Goal: Transaction & Acquisition: Purchase product/service

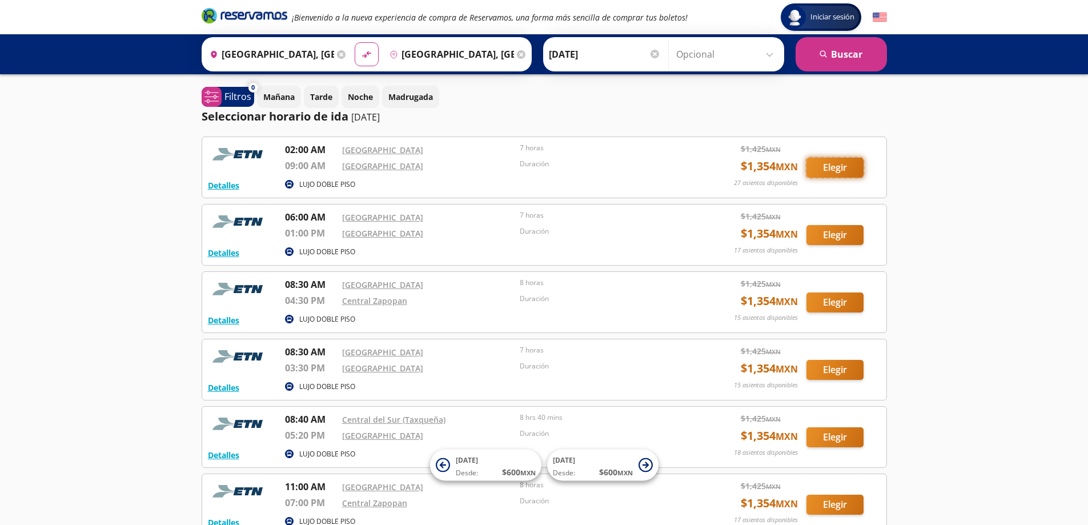
click at [841, 168] on button "Elegir" at bounding box center [835, 168] width 57 height 20
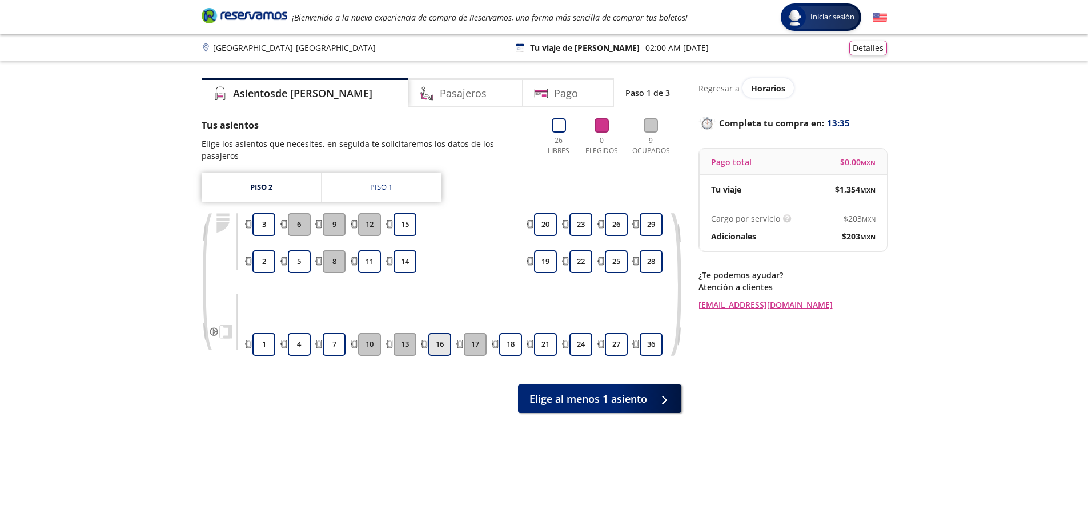
click at [435, 336] on button "16" at bounding box center [439, 344] width 23 height 23
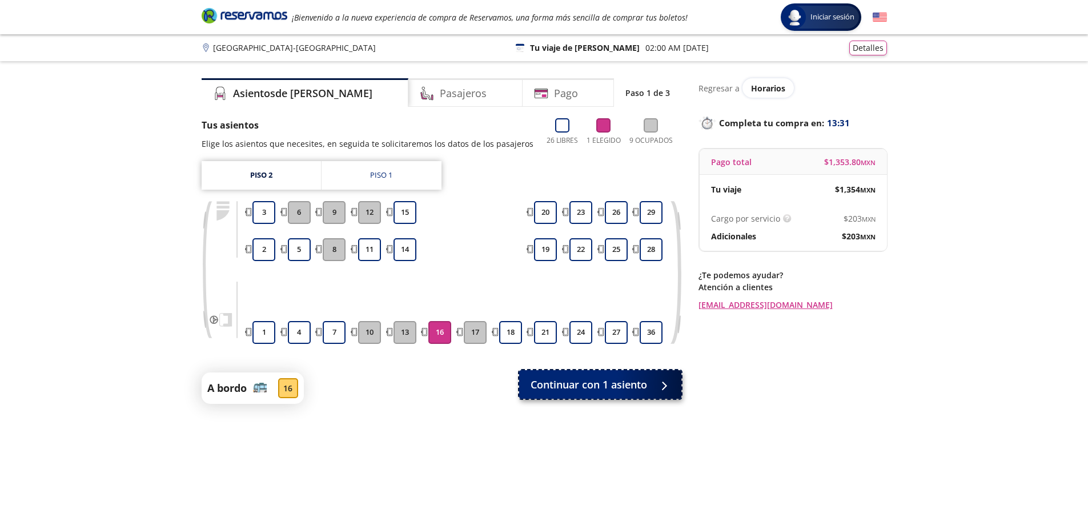
click at [622, 385] on span "Continuar con 1 asiento" at bounding box center [589, 384] width 117 height 15
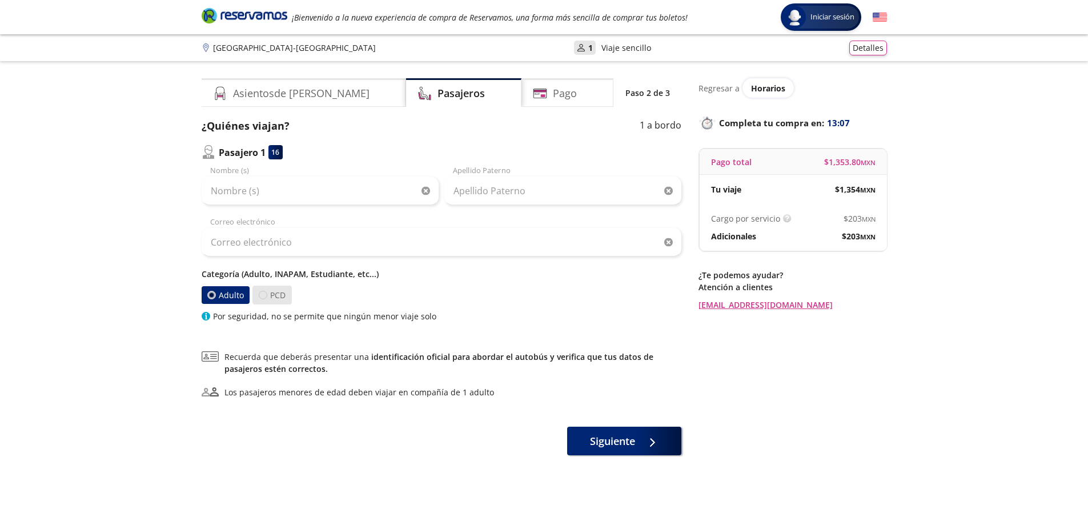
click at [261, 295] on div at bounding box center [263, 295] width 9 height 9
click at [261, 295] on input "PCD" at bounding box center [262, 294] width 7 height 7
radio input "true"
click at [212, 297] on div at bounding box center [211, 295] width 9 height 9
click at [212, 297] on input "Adulto" at bounding box center [210, 294] width 7 height 7
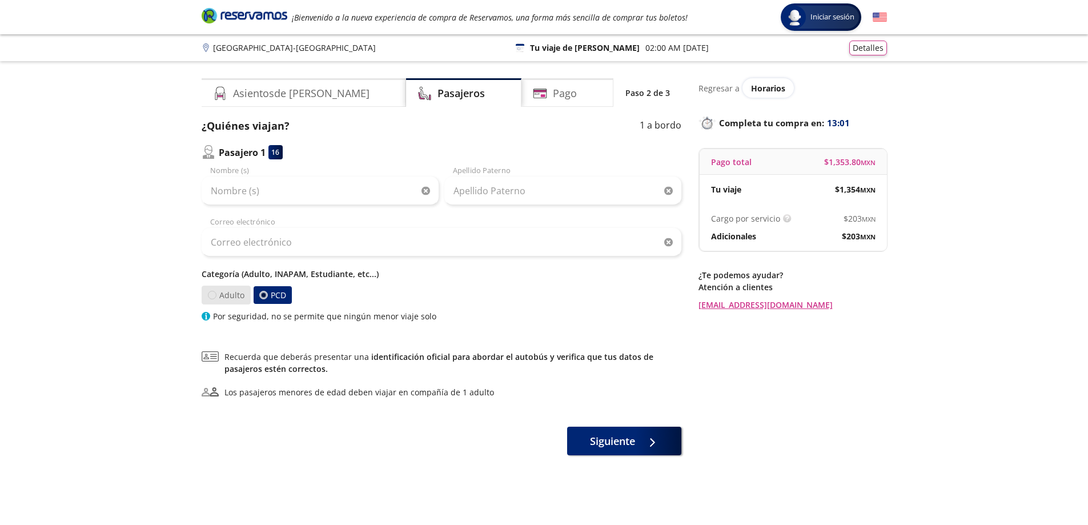
radio input "true"
radio input "false"
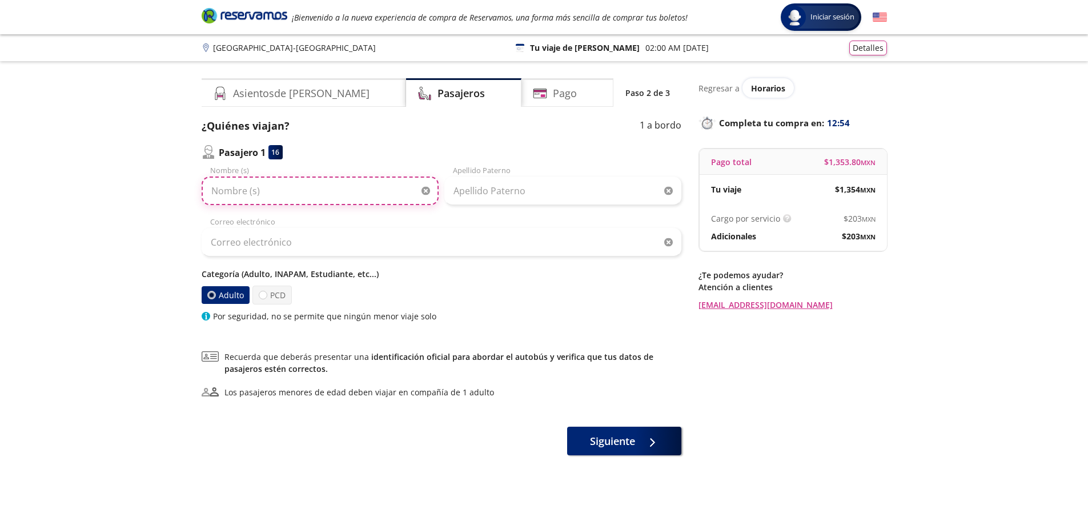
click at [293, 200] on input "Nombre (s)" at bounding box center [320, 191] width 237 height 29
type input "v"
type input "[PERSON_NAME]"
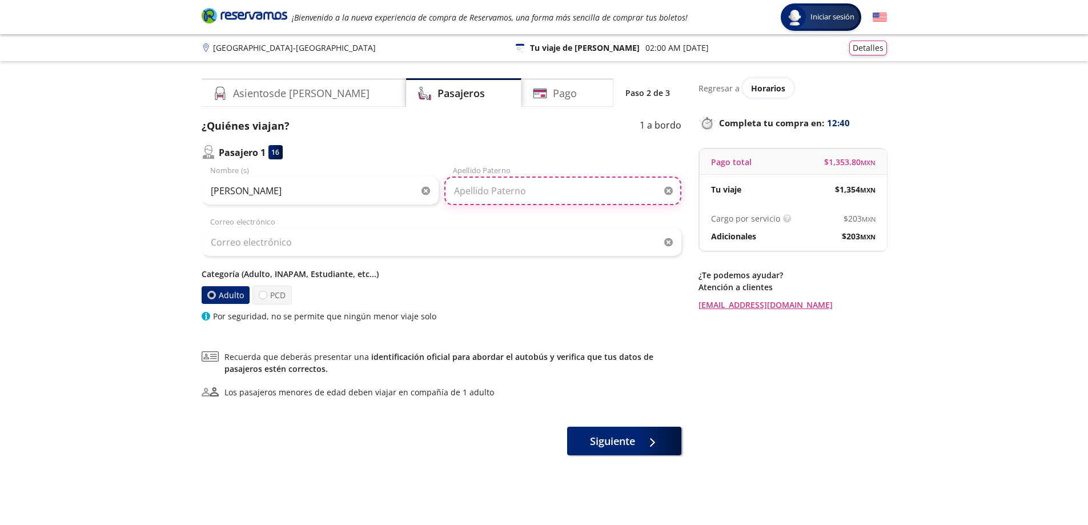
click at [484, 194] on input "Apellido Paterno" at bounding box center [562, 191] width 237 height 29
type input "[PERSON_NAME]"
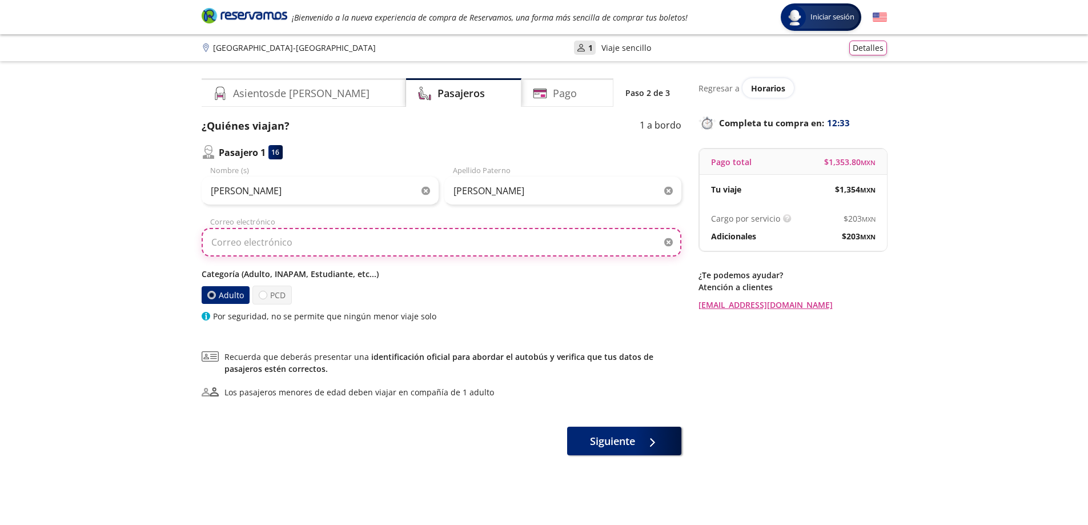
click at [257, 247] on input "Correo electrónico" at bounding box center [442, 242] width 480 height 29
type input "[EMAIL_ADDRESS][DOMAIN_NAME]"
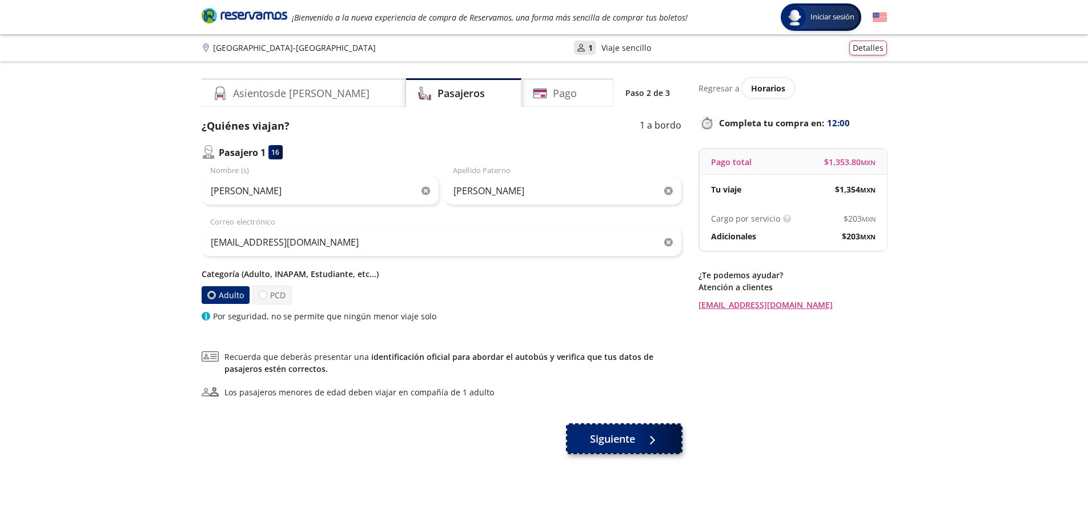
click at [636, 436] on button "Siguiente" at bounding box center [624, 438] width 114 height 29
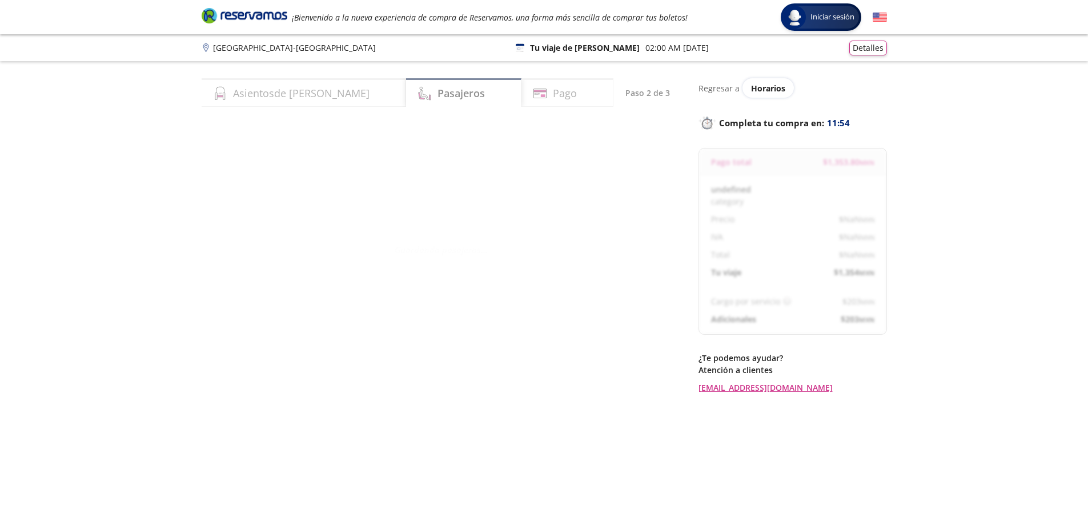
select select "MX"
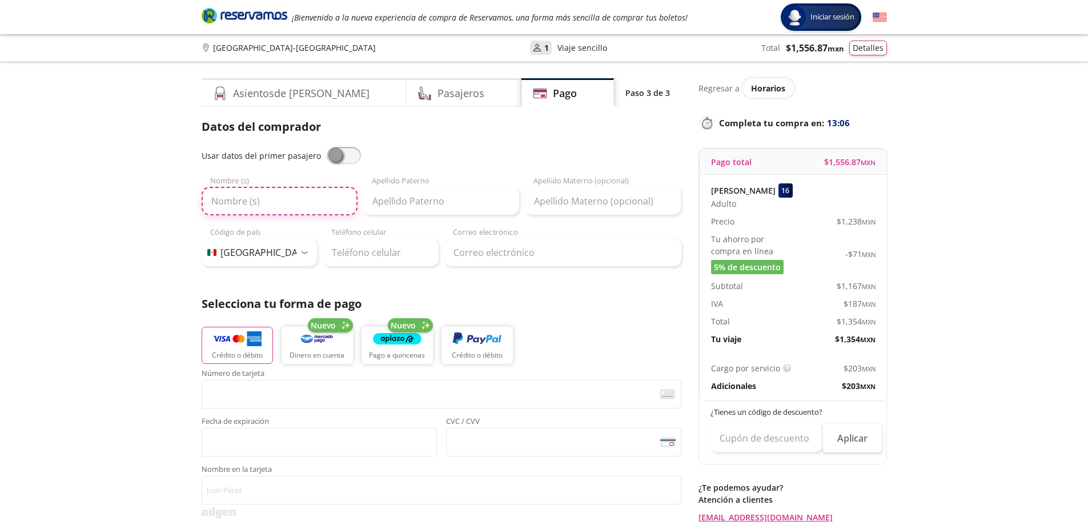
drag, startPoint x: 230, startPoint y: 202, endPoint x: 271, endPoint y: 202, distance: 40.6
click at [230, 202] on input "Nombre (s)" at bounding box center [280, 201] width 156 height 29
type input "[PERSON_NAME]"
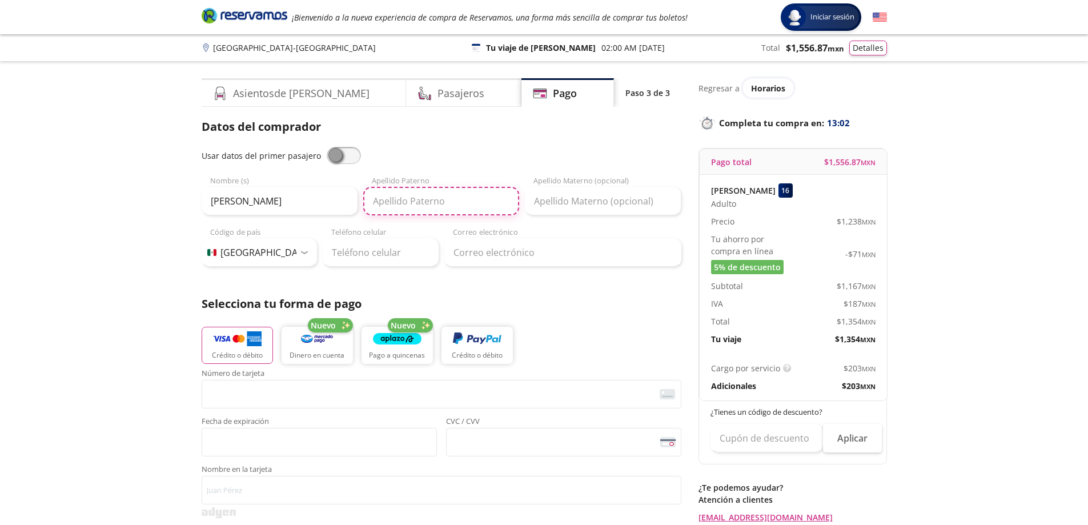
click at [424, 200] on input "Apellido Paterno" at bounding box center [441, 201] width 156 height 29
click at [426, 192] on input "Mayoral [PERSON_NAME]" at bounding box center [441, 201] width 156 height 29
click at [439, 201] on input "Mayoral [PERSON_NAME]" at bounding box center [441, 201] width 156 height 29
type input "Mayoral"
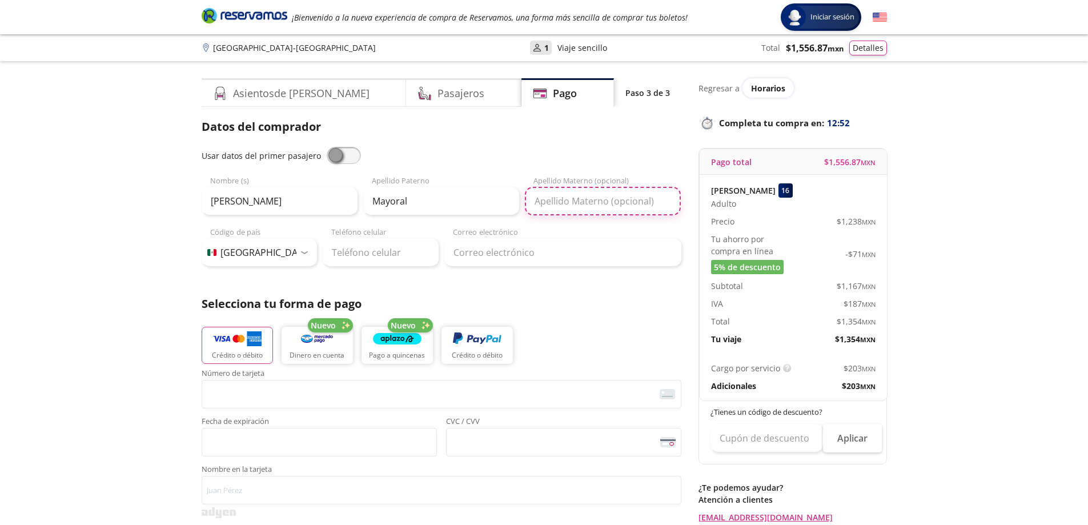
drag, startPoint x: 578, startPoint y: 197, endPoint x: 579, endPoint y: 205, distance: 8.1
click at [578, 197] on input "Apellido Materno (opcional)" at bounding box center [603, 201] width 156 height 29
type input "l"
type input "[PERSON_NAME]"
click at [587, 327] on div "Crédito o débito Nuevo Dinero en cuenta Nuevo Pago a quincenas Crédito o débito" at bounding box center [442, 343] width 480 height 51
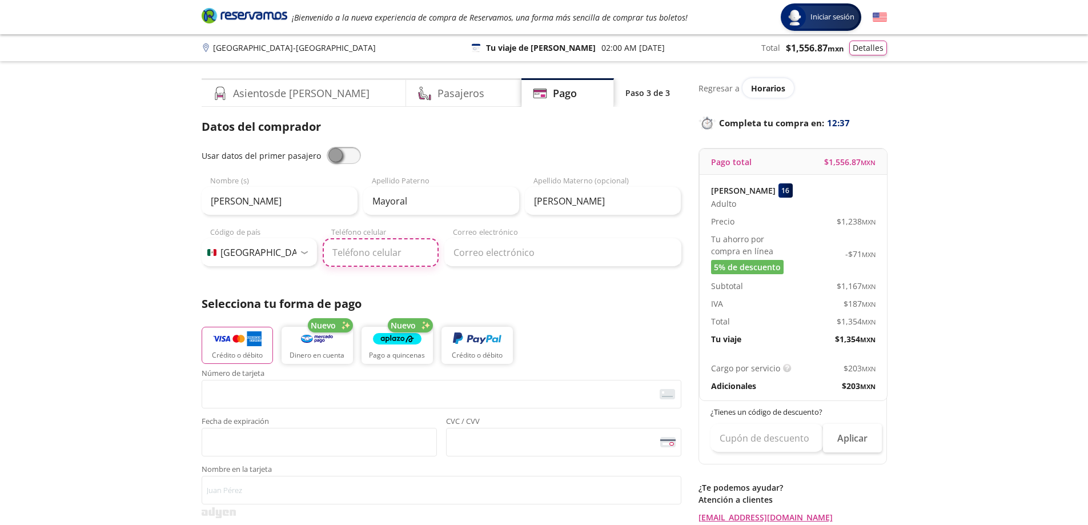
click at [387, 257] on input "Teléfono celular" at bounding box center [381, 252] width 116 height 29
type input "55 7761 0545"
click at [532, 256] on input "Correo electrónico" at bounding box center [562, 252] width 237 height 29
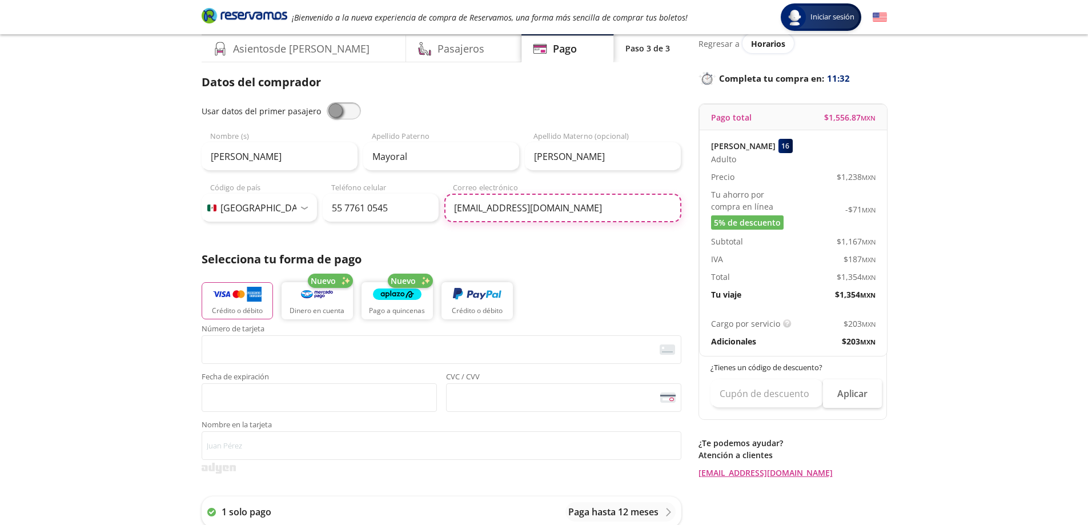
scroll to position [57, 0]
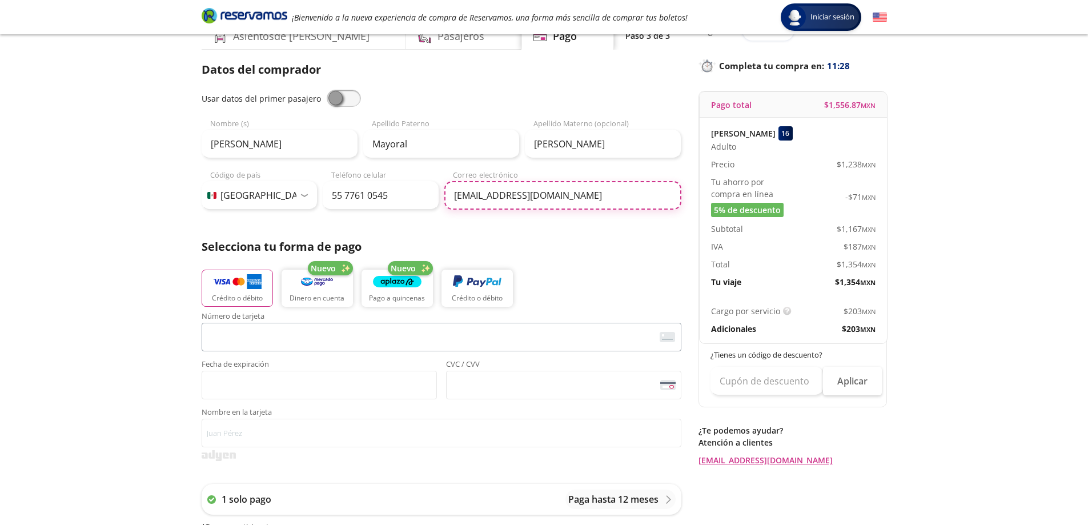
type input "[EMAIL_ADDRESS][DOMAIN_NAME]"
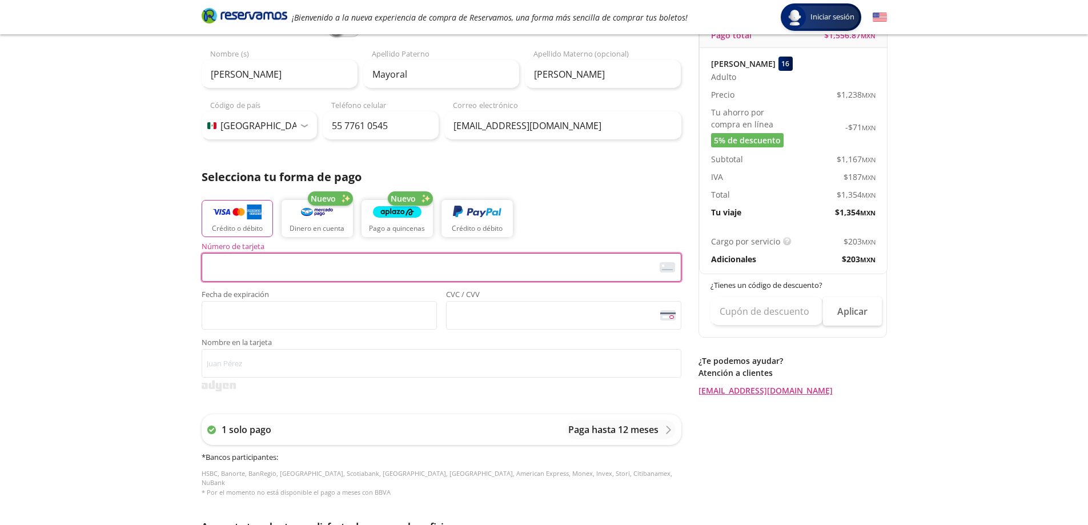
scroll to position [70, 0]
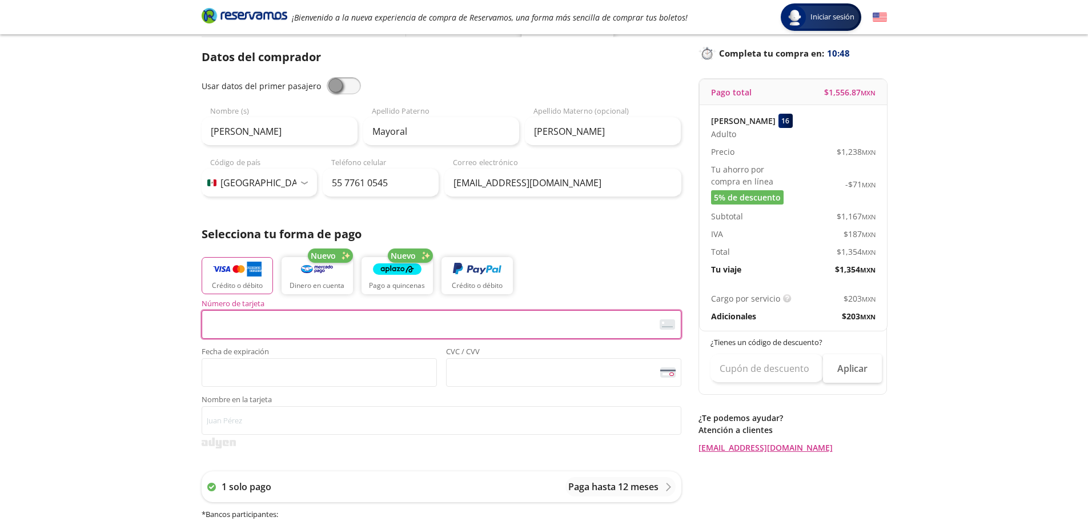
click at [772, 263] on div "Tu viaje" at bounding box center [752, 269] width 82 height 12
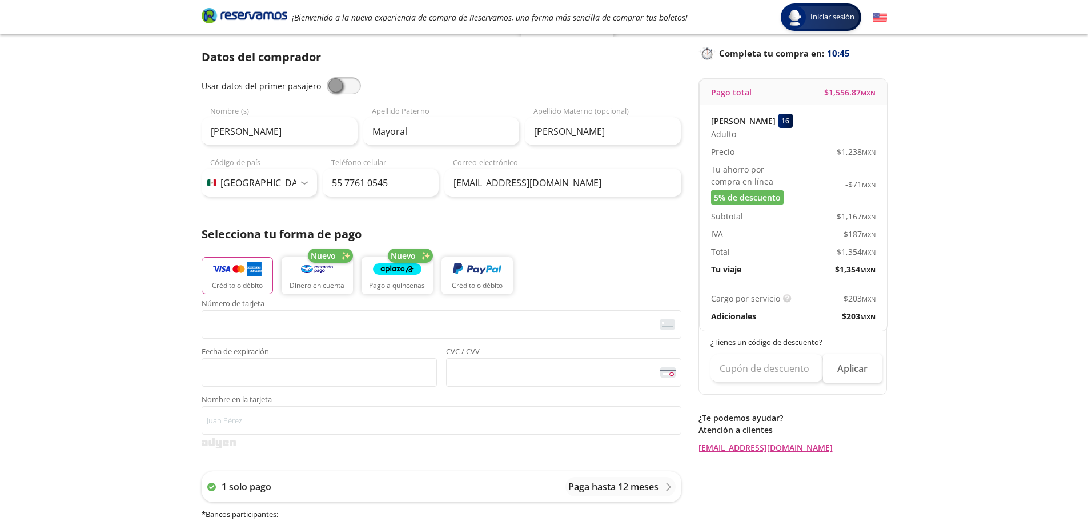
click at [851, 318] on span "$ 203 MXN" at bounding box center [859, 316] width 34 height 12
click at [794, 320] on div "$ 203 MXN" at bounding box center [835, 316] width 82 height 12
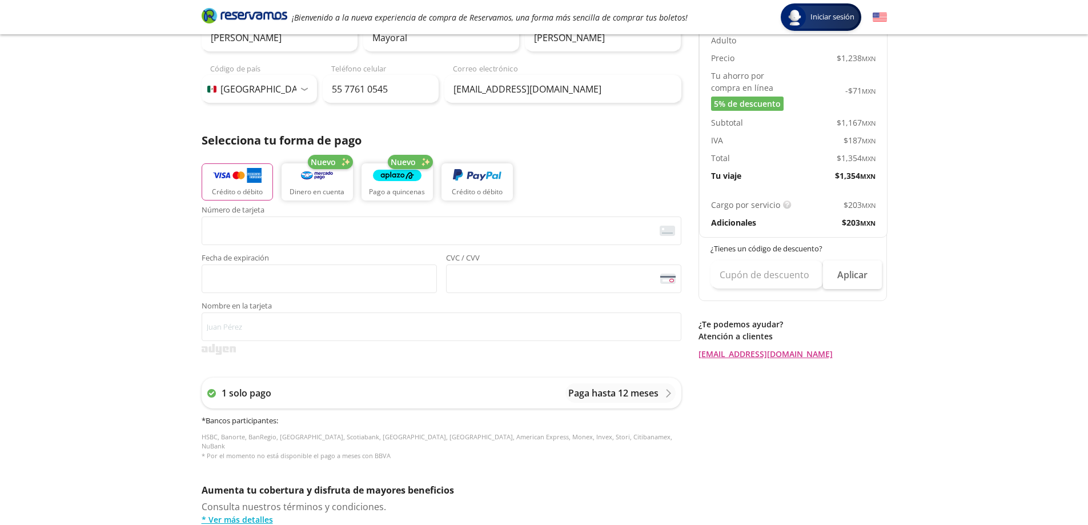
scroll to position [171, 0]
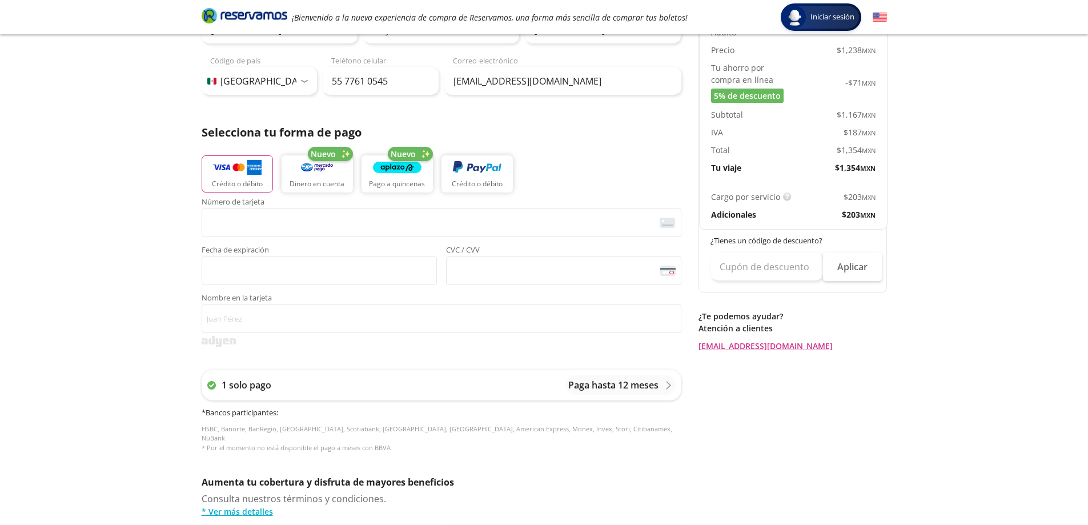
click at [919, 209] on div "Group 9 Created with Sketch. Pago [GEOGRAPHIC_DATA] - [GEOGRAPHIC_DATA] Iniciar…" at bounding box center [544, 302] width 1088 height 947
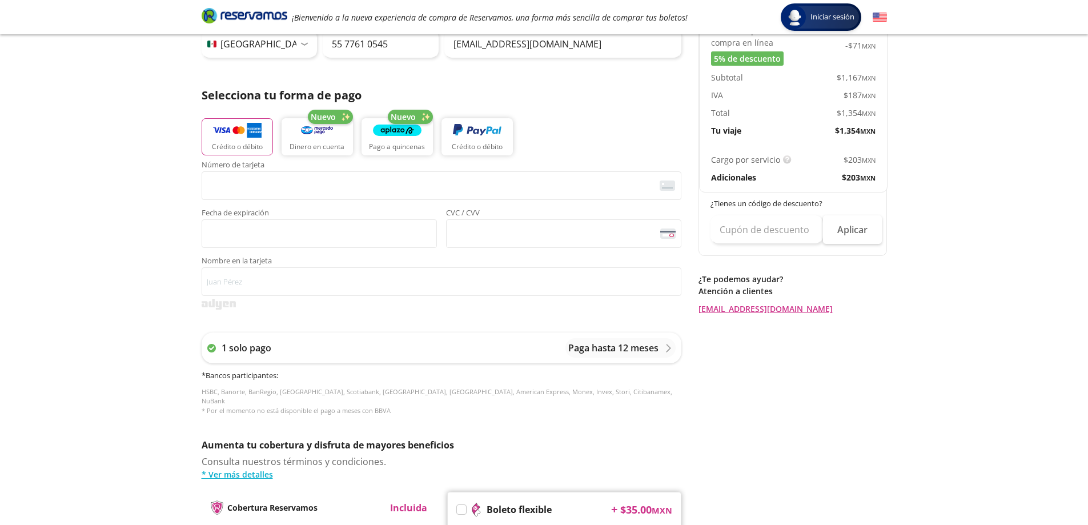
scroll to position [229, 0]
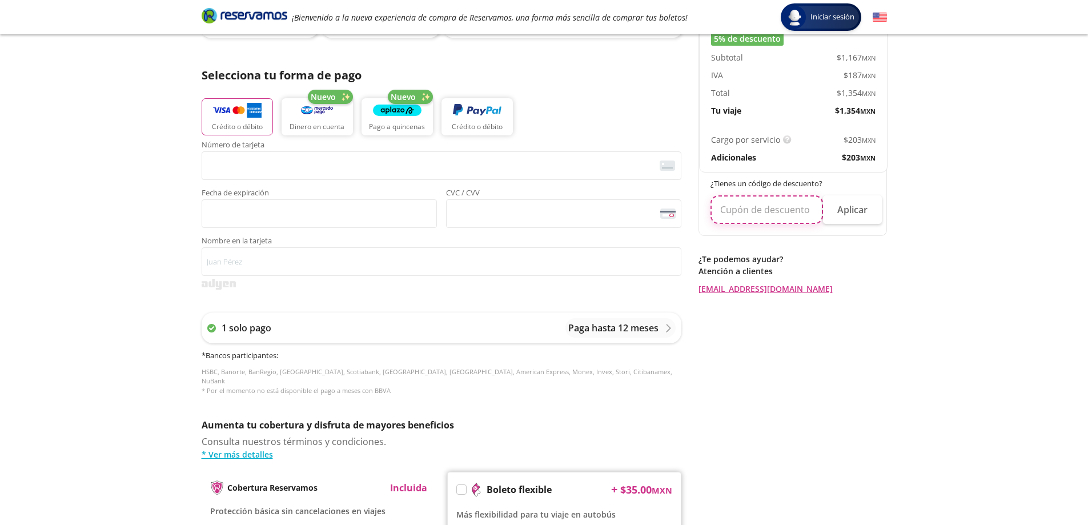
click at [740, 210] on input "text" at bounding box center [767, 209] width 113 height 29
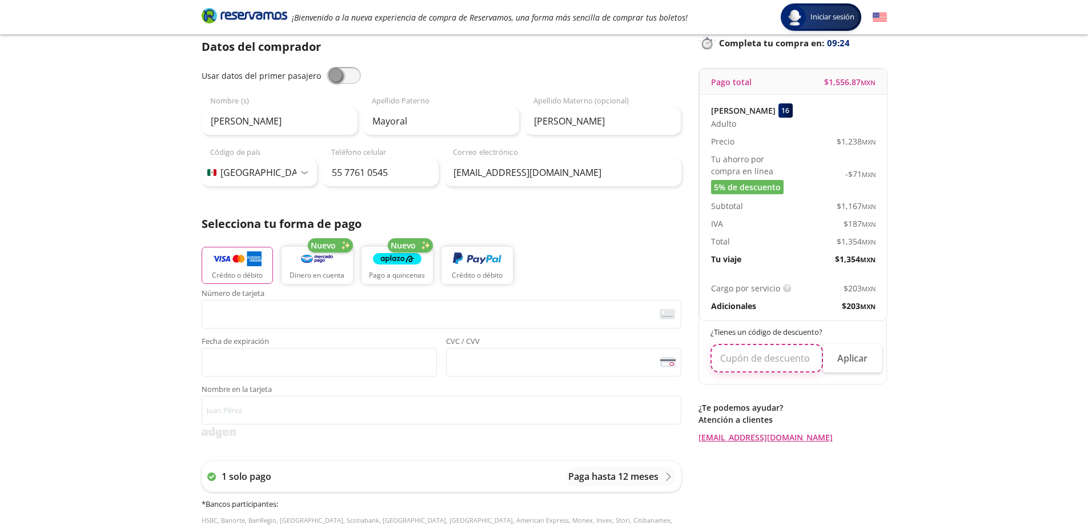
scroll to position [0, 0]
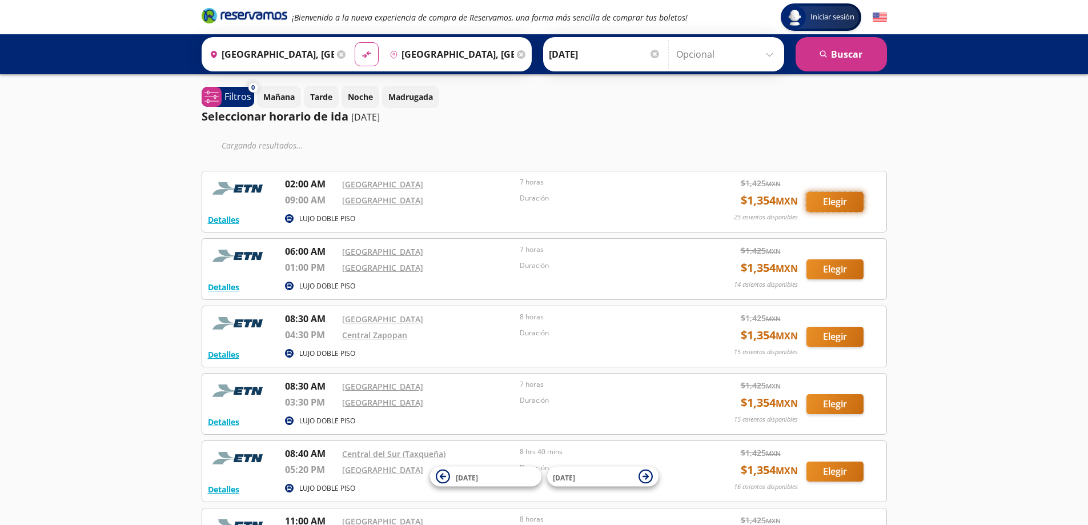
click at [851, 206] on button "Elegir" at bounding box center [835, 202] width 57 height 20
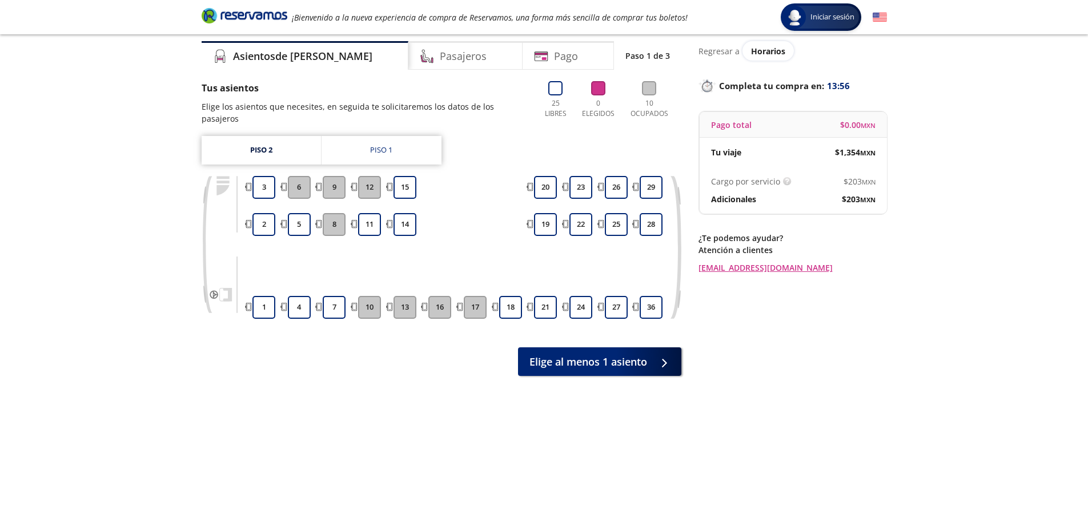
scroll to position [57, 0]
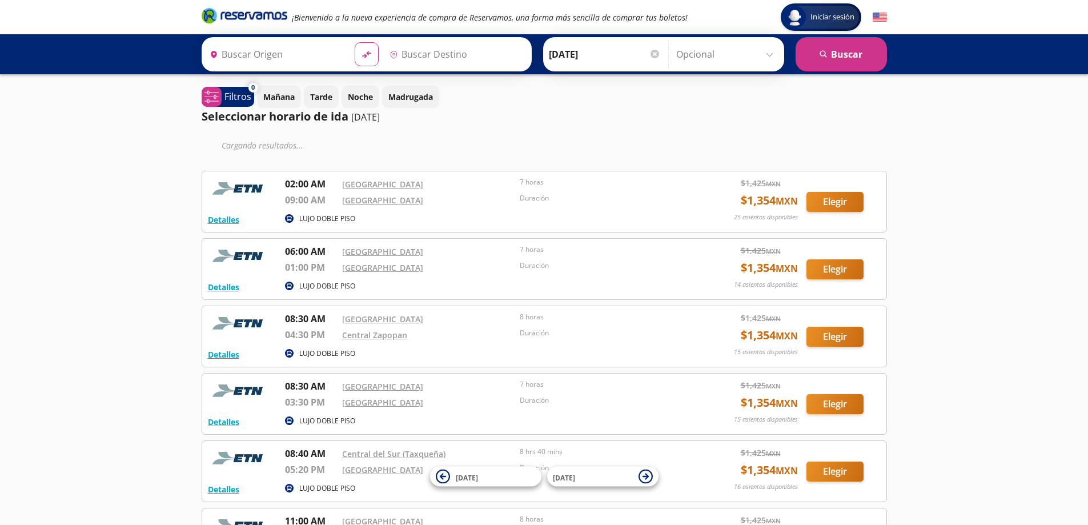
type input "[GEOGRAPHIC_DATA], [GEOGRAPHIC_DATA]"
